Goal: Find contact information: Find contact information

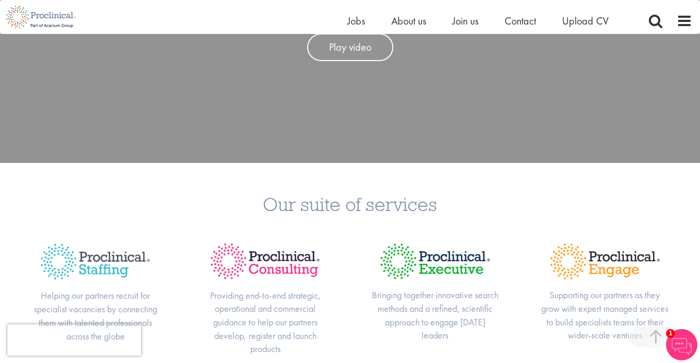
scroll to position [226, 0]
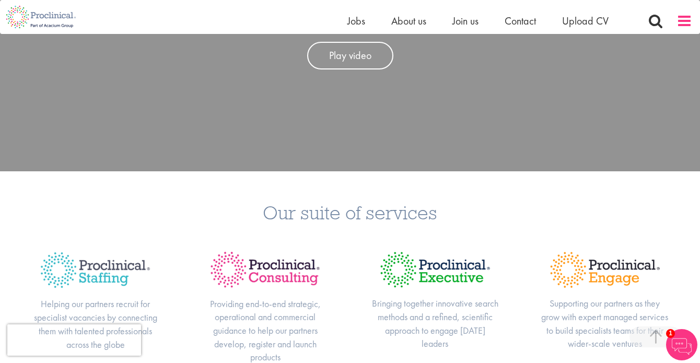
click at [683, 21] on span at bounding box center [684, 21] width 16 height 16
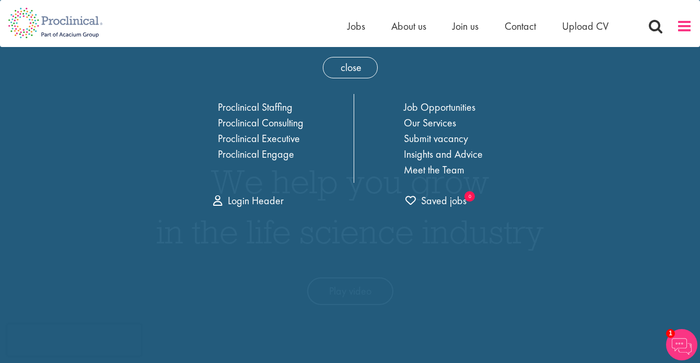
scroll to position [0, 0]
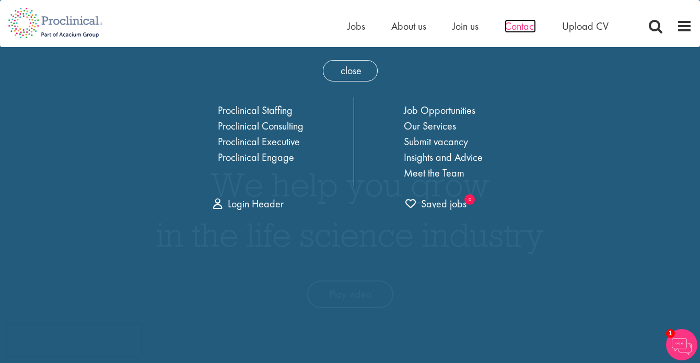
click at [519, 22] on span "Contact" at bounding box center [519, 26] width 31 height 14
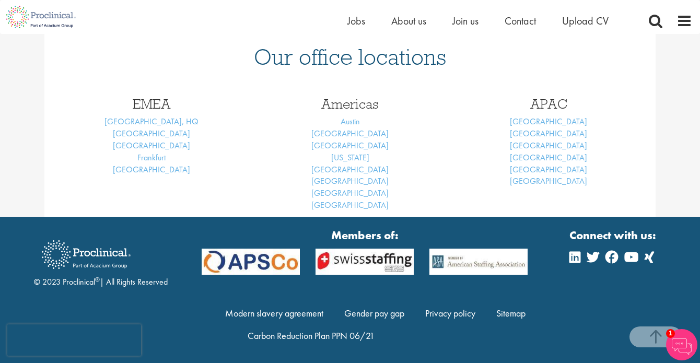
scroll to position [456, 0]
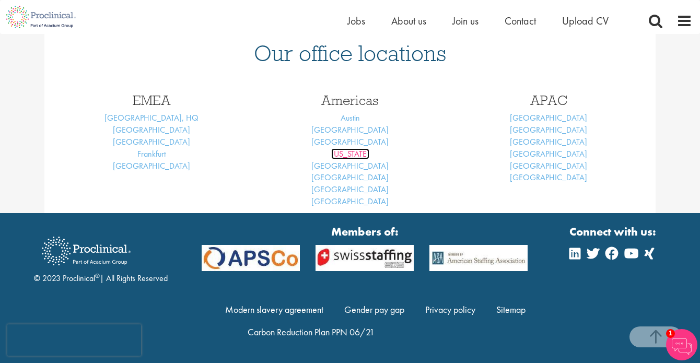
click at [356, 153] on link "[US_STATE]" at bounding box center [350, 153] width 38 height 11
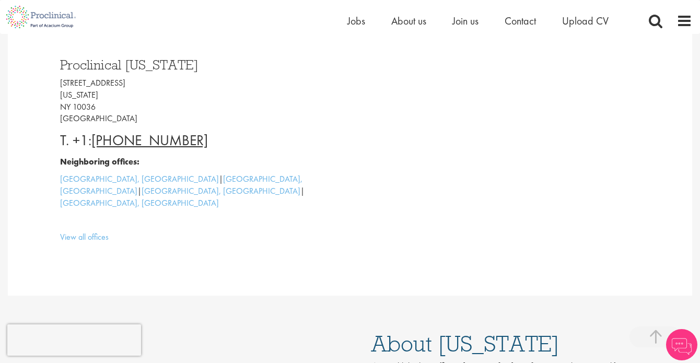
drag, startPoint x: 704, startPoint y: 40, endPoint x: 681, endPoint y: 107, distance: 70.7
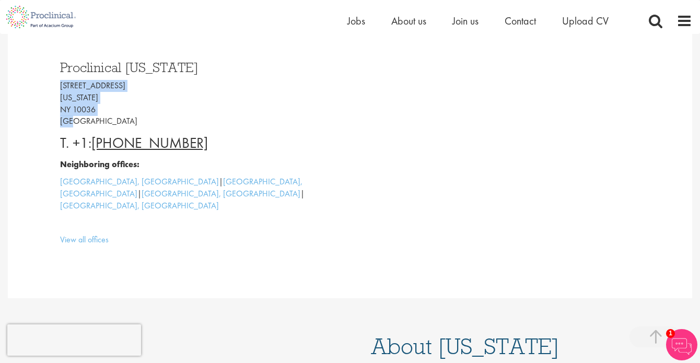
drag, startPoint x: 58, startPoint y: 84, endPoint x: 102, endPoint y: 118, distance: 55.6
click at [102, 118] on div "Proclinical [US_STATE] [STREET_ADDRESS][US_STATE] T. +1: [PHONE_NUMBER] Neighbo…" at bounding box center [201, 150] width 298 height 201
copy p "[STREET_ADDRESS][US_STATE]"
